Goal: Obtain resource: Download file/media

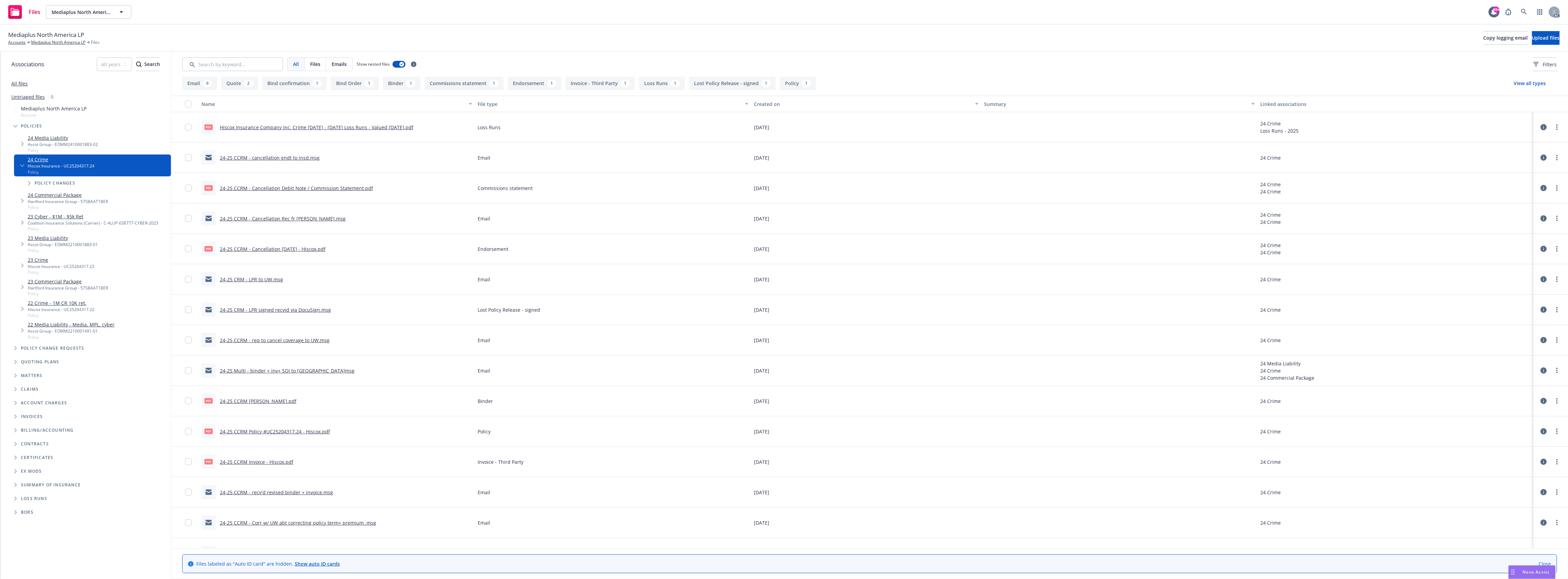
click at [264, 462] on link "24-25 CCRM Invoice - Hiscox.pdf" at bounding box center [256, 462] width 74 height 7
click at [1521, 8] on link at bounding box center [1524, 12] width 13 height 13
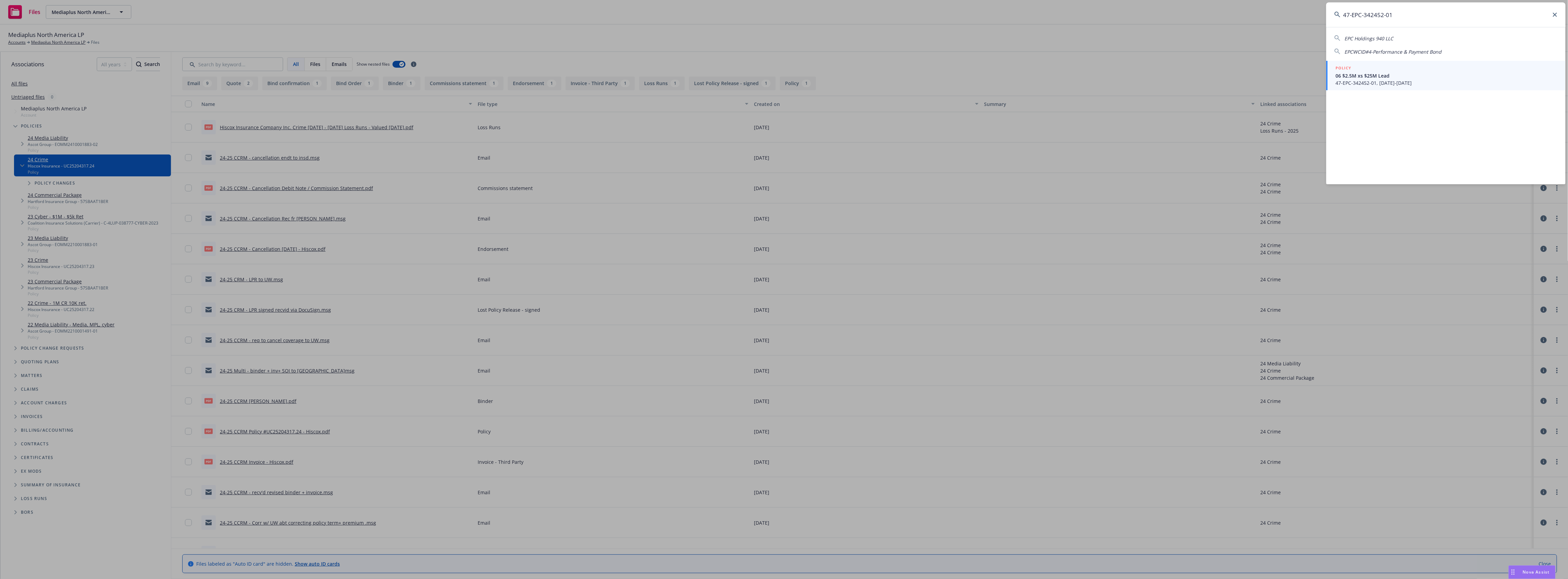
type input "47-EPC-342452-01"
drag, startPoint x: 1406, startPoint y: 77, endPoint x: 1402, endPoint y: 77, distance: 4.0
click at [1406, 77] on span "06 $2.5M xs $25M Lead" at bounding box center [1447, 76] width 222 height 7
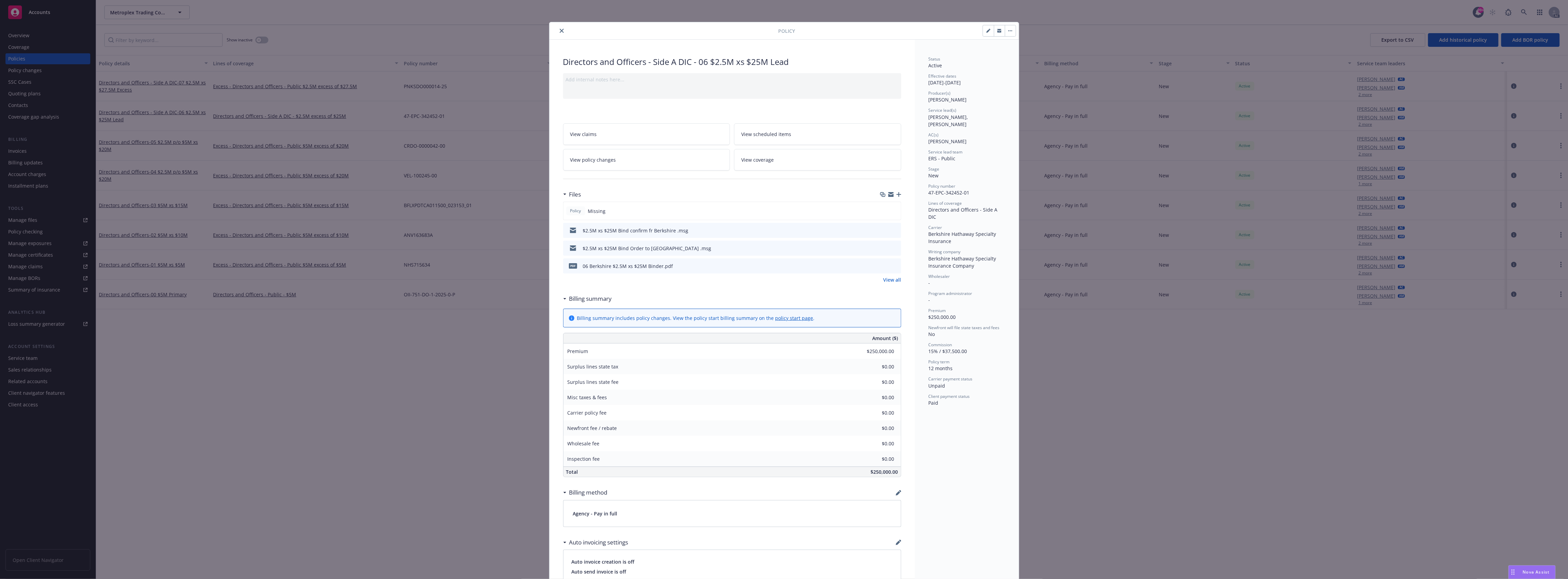
click at [887, 279] on link "View all" at bounding box center [892, 280] width 18 height 7
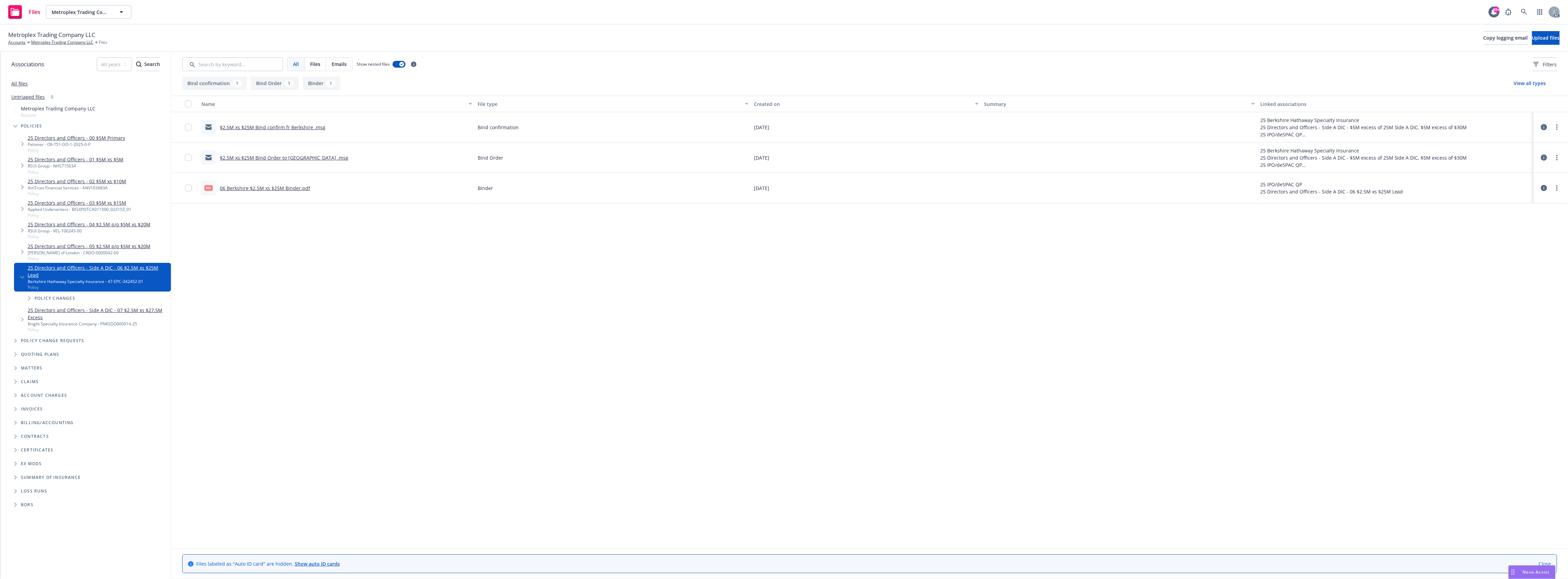
click at [274, 190] on link "06 Berkshire $2.5M xs $25M Binder.pdf" at bounding box center [265, 188] width 90 height 7
click at [276, 187] on link "06 Berkshire $2.5M xs $25M Binder.pdf" at bounding box center [265, 188] width 90 height 7
click at [1524, 10] on icon at bounding box center [1524, 12] width 6 height 6
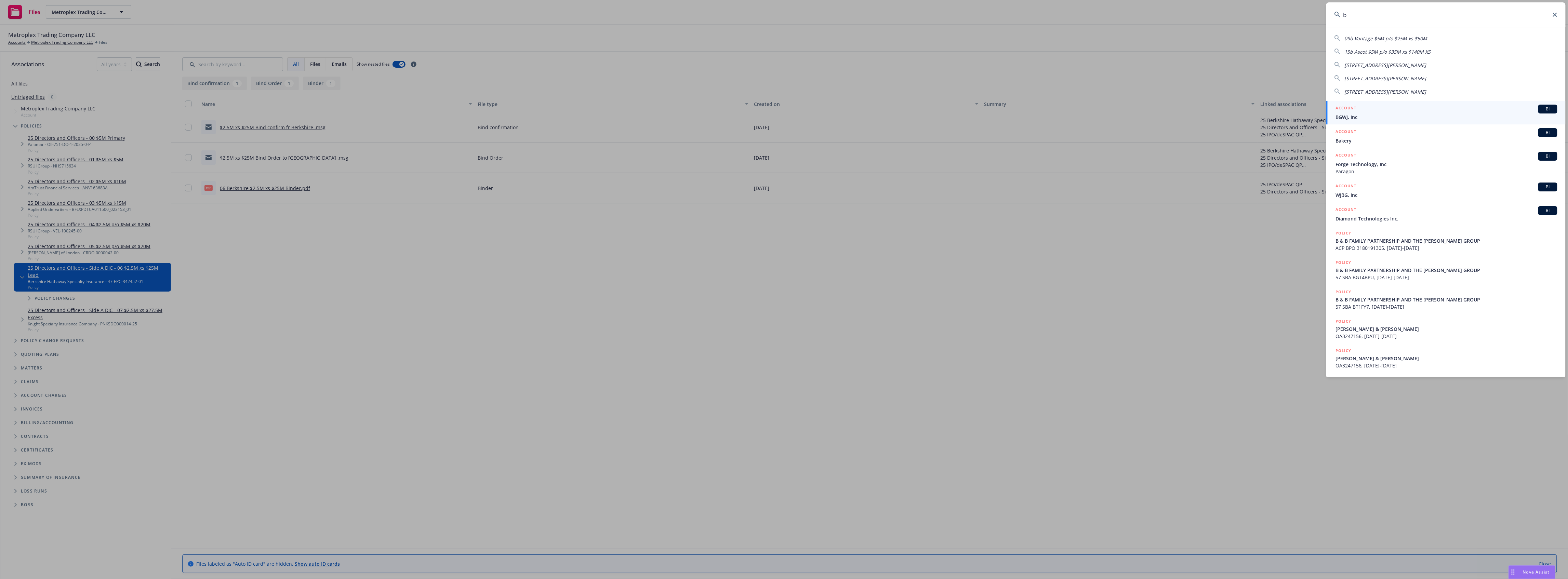
type input "b"
